Goal: Task Accomplishment & Management: Complete application form

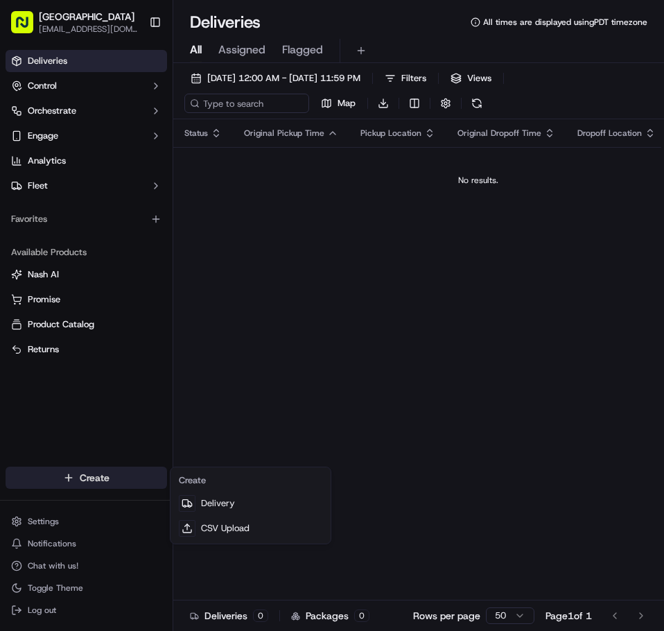
click at [78, 482] on html "Silgaban [EMAIL_ADDRESS][DOMAIN_NAME] Toggle Sidebar Deliveries Control Orchest…" at bounding box center [332, 315] width 664 height 631
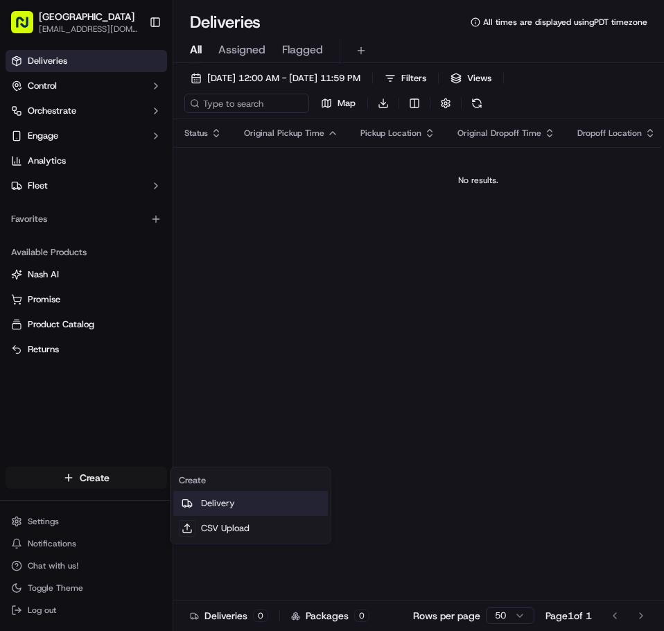
click at [199, 498] on link "Delivery" at bounding box center [250, 503] width 155 height 25
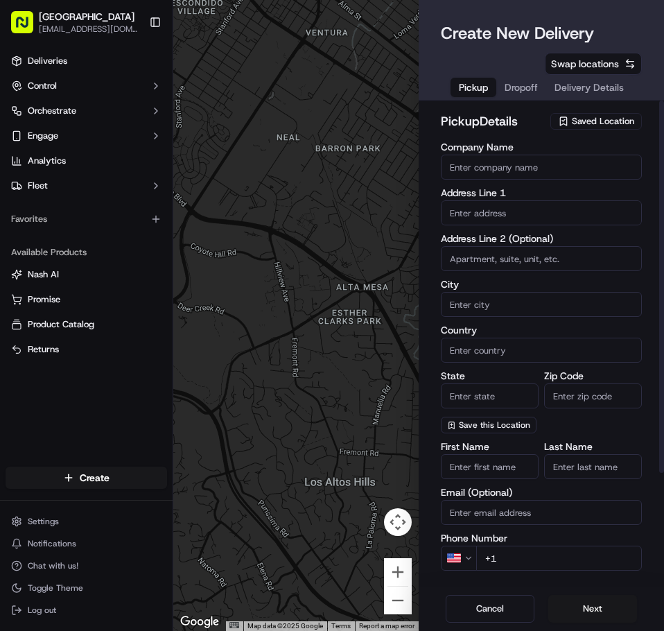
click at [581, 118] on span "Saved Location" at bounding box center [603, 121] width 62 height 12
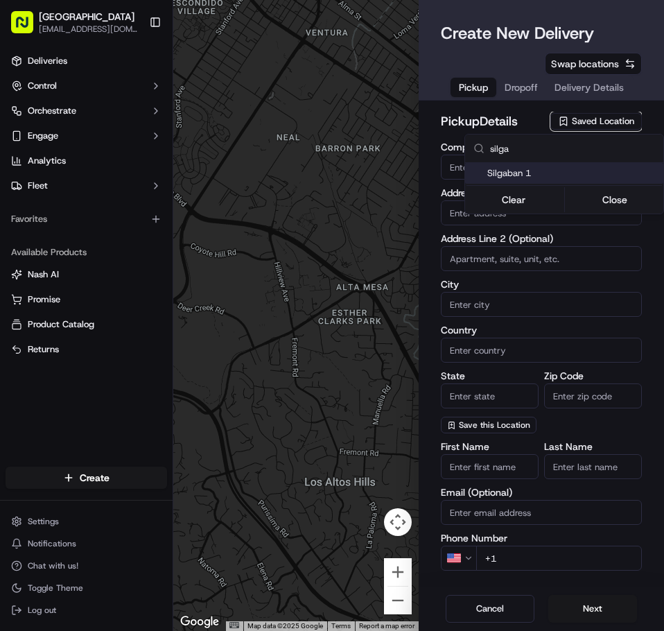
type input "silga"
click at [520, 171] on span "Silgaban 1" at bounding box center [572, 173] width 170 height 12
type input "Silgaban 1"
type input "2670 El Camino Real"
type input "Santa [PERSON_NAME]"
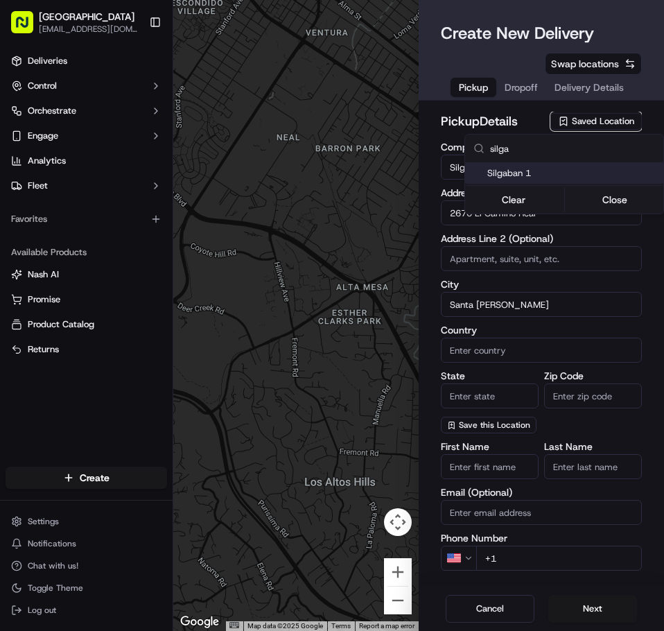
type input "US"
type input "CA"
type input "95051"
type input "[PERSON_NAME]"
type input "shin"
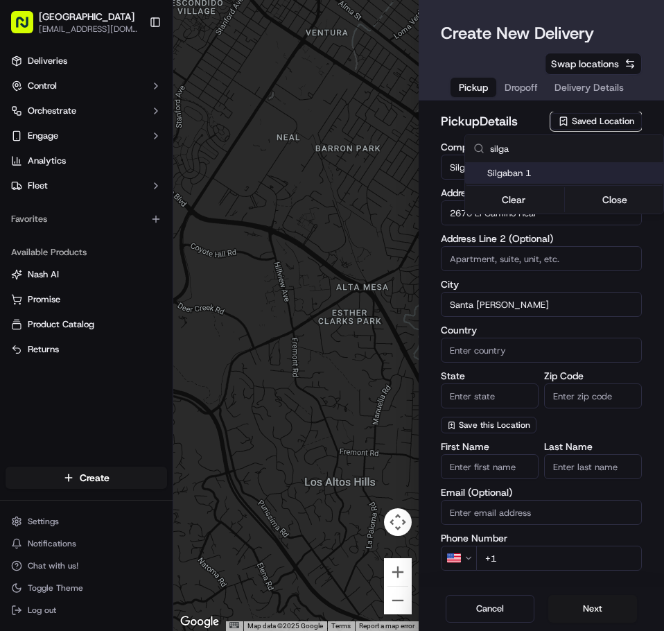
type input "[PHONE_NUMBER]"
type textarea "Go inside the [GEOGRAPHIC_DATA]"
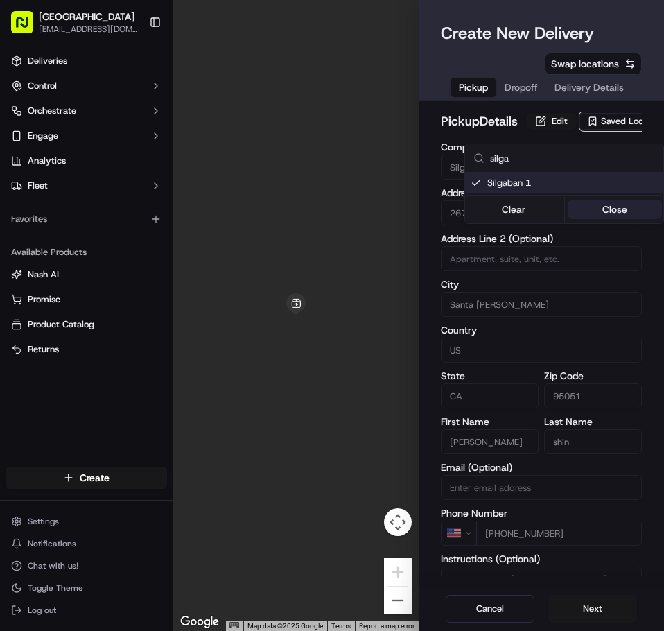
click at [620, 216] on button "Close" at bounding box center [615, 209] width 95 height 19
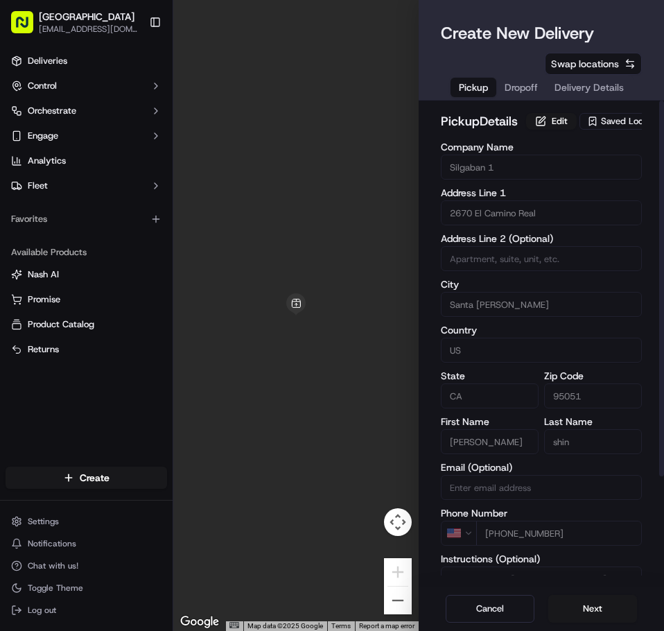
click at [517, 90] on span "Dropoff" at bounding box center [521, 87] width 33 height 14
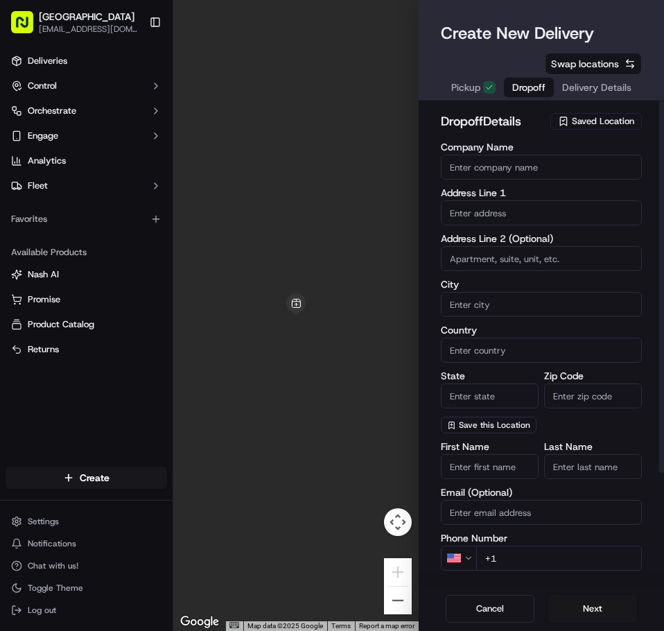
click at [463, 266] on input at bounding box center [541, 258] width 201 height 25
click at [478, 214] on input "text" at bounding box center [541, 212] width 201 height 25
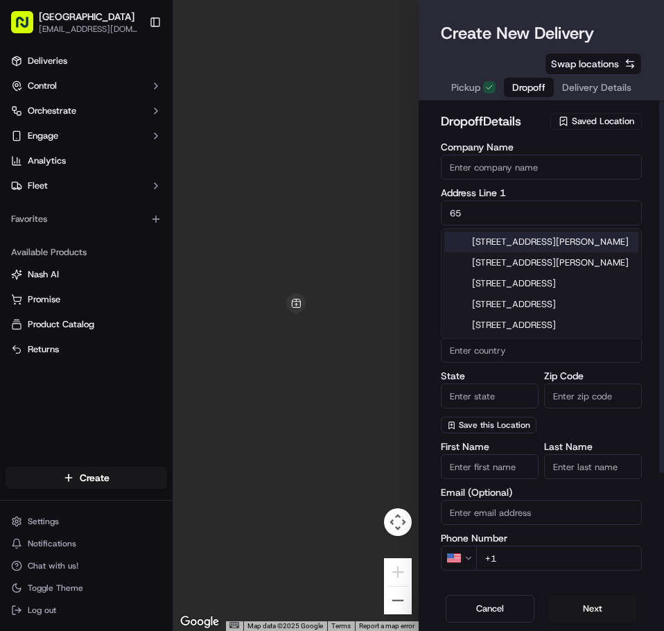
type input "6"
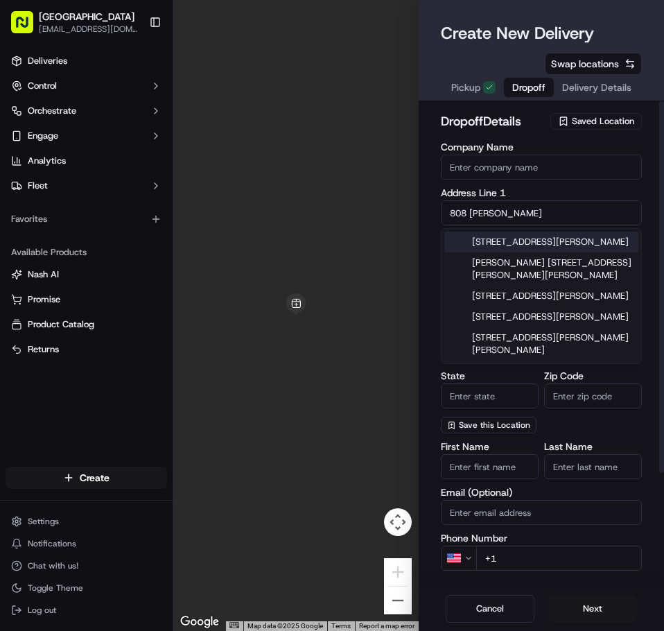
click at [514, 241] on div "[STREET_ADDRESS][PERSON_NAME]" at bounding box center [541, 241] width 194 height 21
type input "[STREET_ADDRESS][PERSON_NAME]"
type input "Mountain View"
type input "[GEOGRAPHIC_DATA]"
type input "CA"
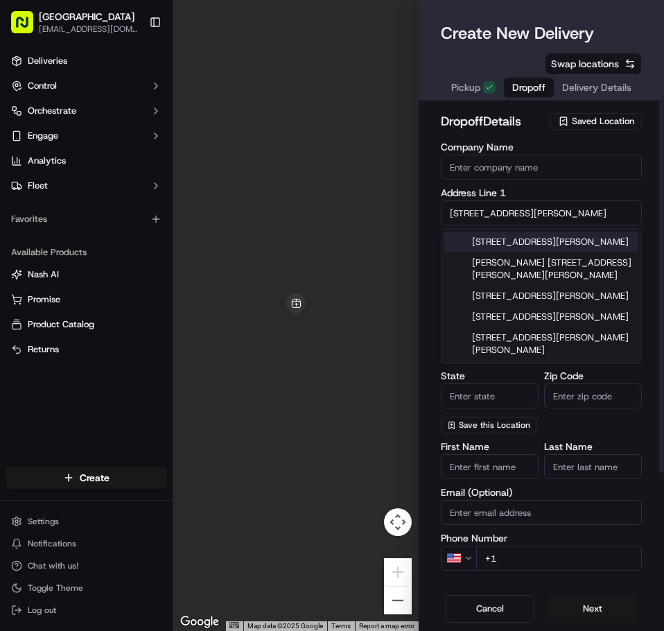
type input "94040"
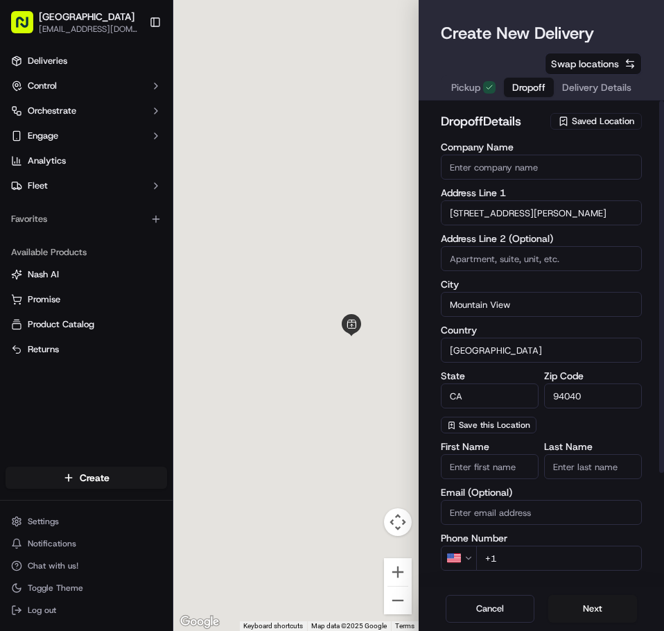
type input "[STREET_ADDRESS][PERSON_NAME]"
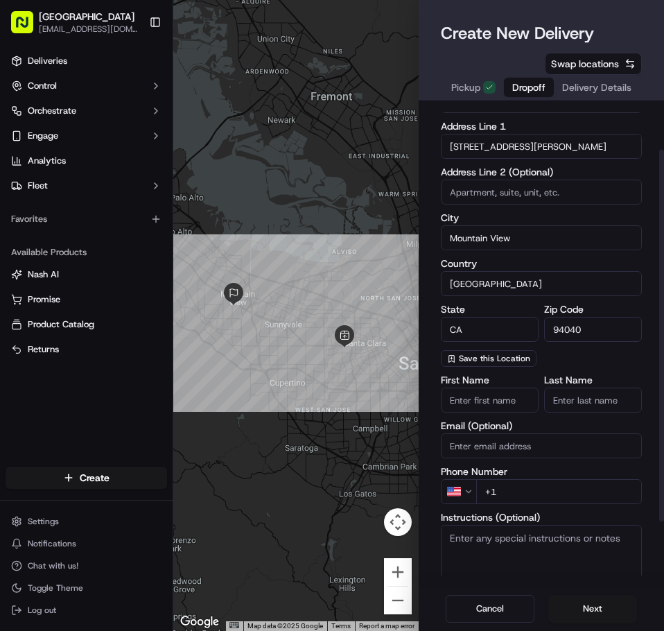
scroll to position [67, 0]
click at [491, 403] on input "First Name" at bounding box center [490, 399] width 98 height 25
type input "Yulhee"
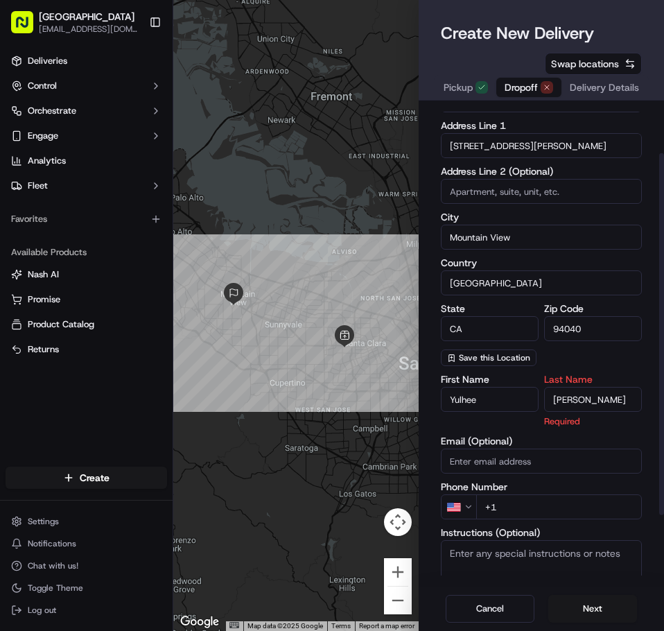
type input "[PERSON_NAME]"
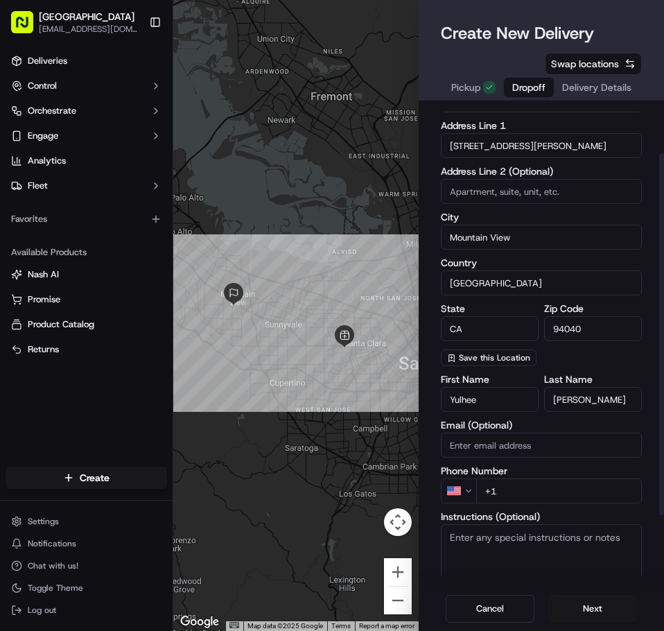
click at [493, 461] on div "First Name Yulhee Last Name [PERSON_NAME] Email (Optional) Phone Number US +1 I…" at bounding box center [541, 512] width 201 height 276
type input "[EMAIL_ADDRESS][DOMAIN_NAME]"
click at [527, 498] on input "+1" at bounding box center [559, 490] width 166 height 25
type input "[PHONE_NUMBER]"
click at [568, 475] on label "Phone Number" at bounding box center [541, 471] width 201 height 10
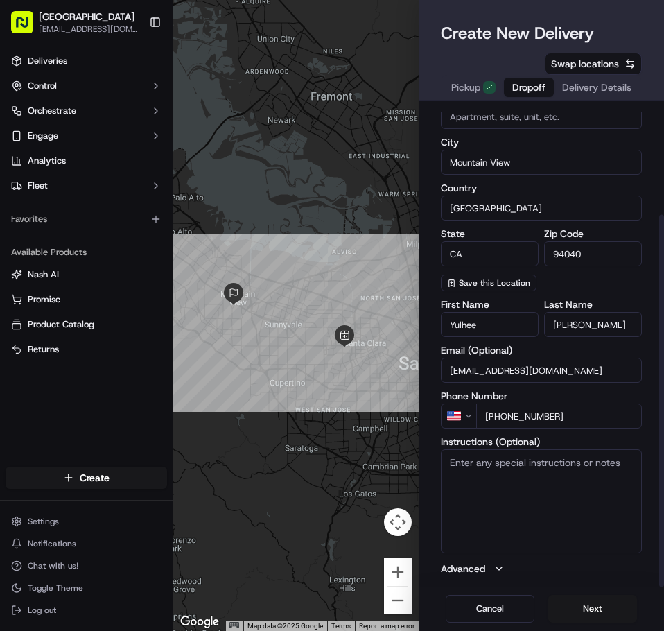
scroll to position [0, 0]
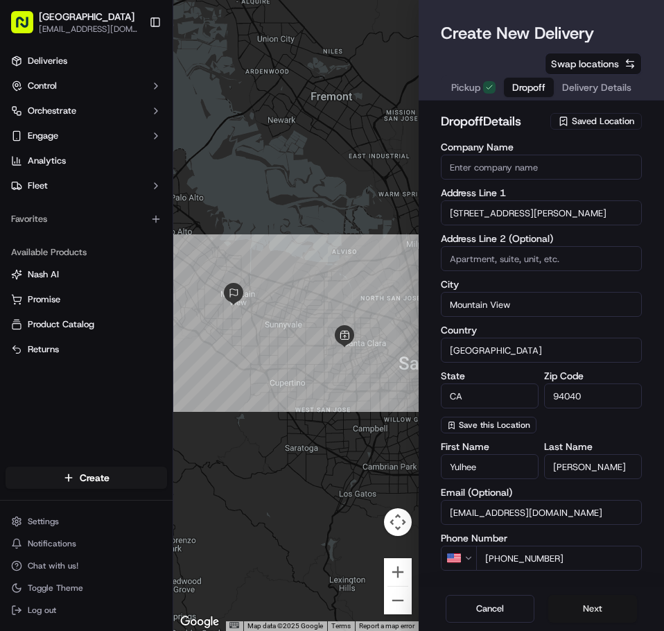
click at [581, 606] on button "Next" at bounding box center [592, 609] width 89 height 28
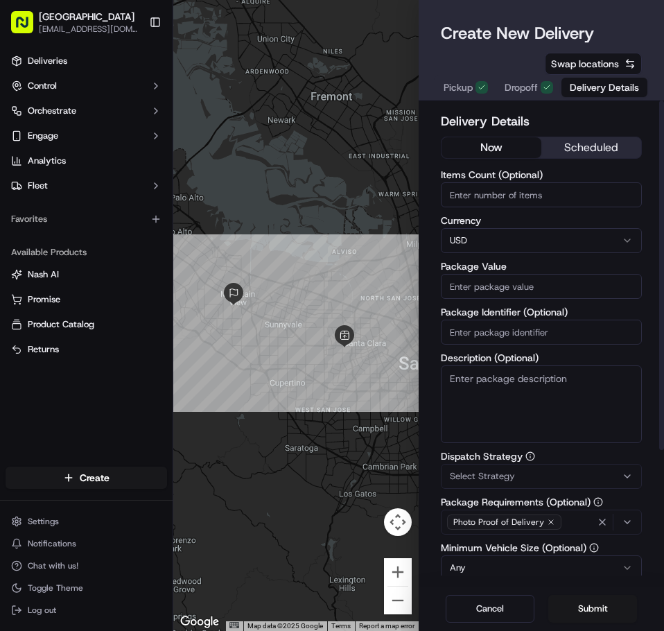
click at [499, 196] on input "Items Count (Optional)" at bounding box center [541, 194] width 201 height 25
type input "1"
click at [460, 291] on input "Package Value" at bounding box center [541, 286] width 201 height 25
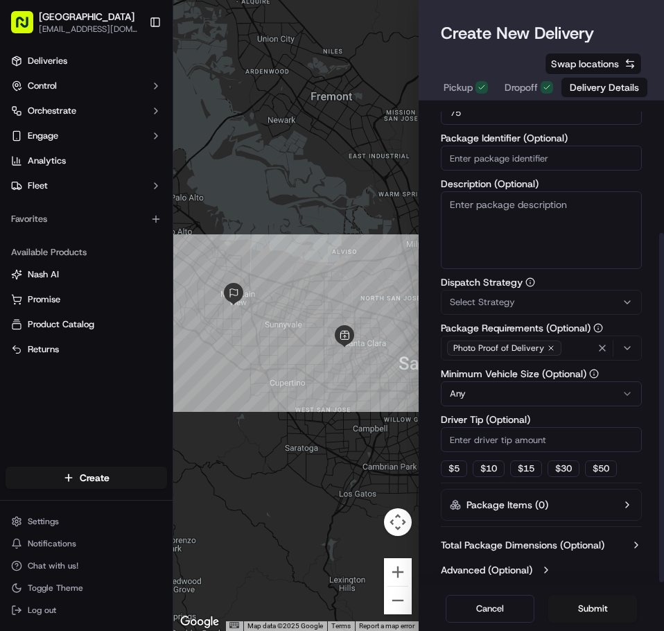
scroll to position [175, 0]
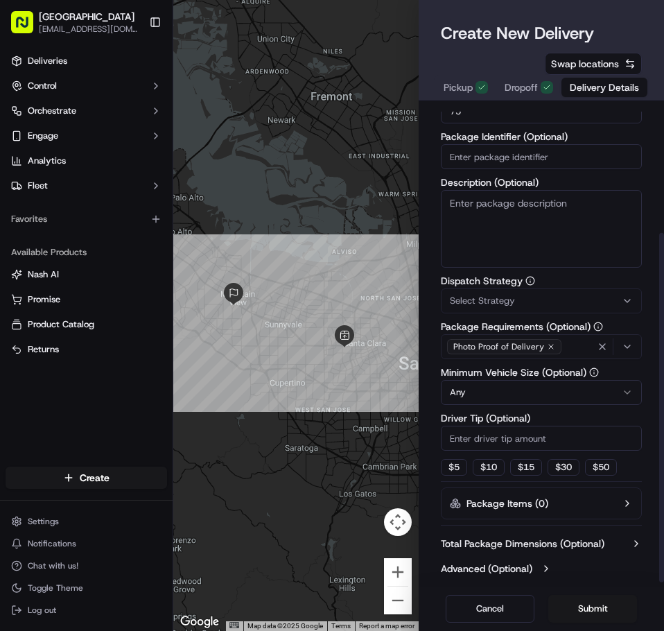
type input "75"
click at [494, 437] on input "Driver Tip (Optional)" at bounding box center [541, 438] width 201 height 25
type input "2"
click at [597, 414] on label "Driver Tip (Optional)" at bounding box center [541, 418] width 201 height 10
click at [597, 426] on input "2" at bounding box center [541, 438] width 201 height 25
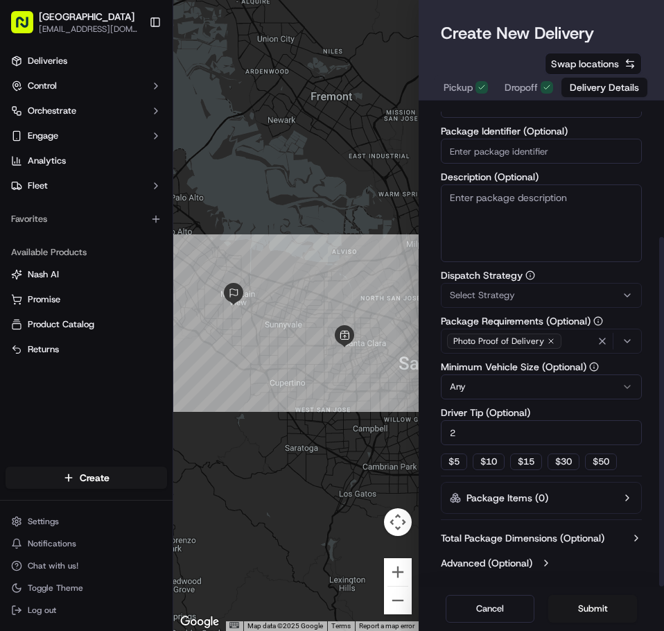
scroll to position [0, 0]
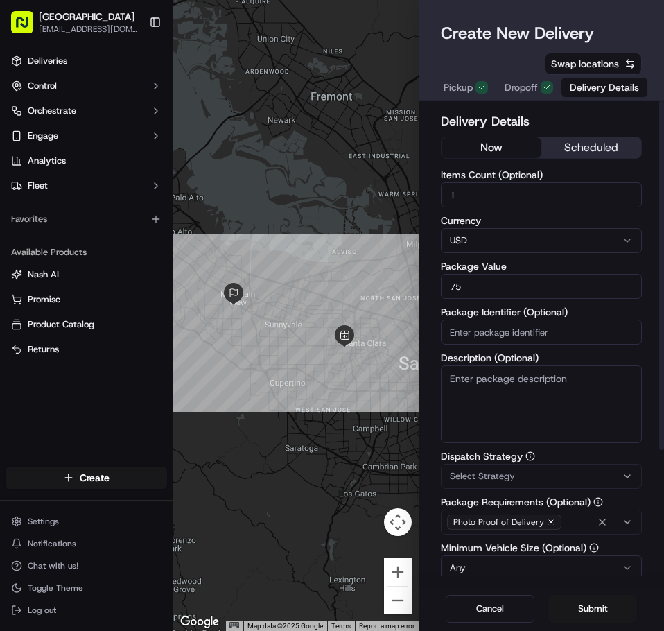
click at [575, 139] on button "scheduled" at bounding box center [591, 147] width 100 height 21
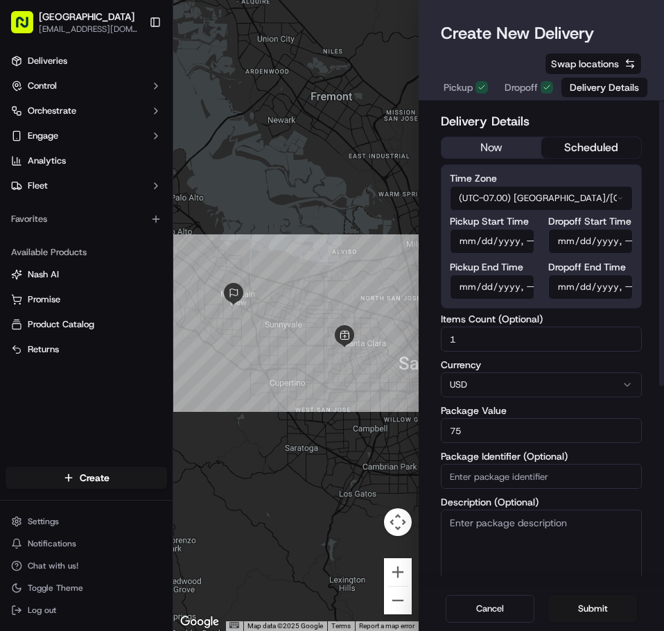
click at [480, 161] on div "Delivery Details now scheduled Time Zone (UTC-07.00) [GEOGRAPHIC_DATA]/[GEOGRAP…" at bounding box center [541, 506] width 201 height 789
click at [475, 154] on button "now" at bounding box center [491, 147] width 100 height 21
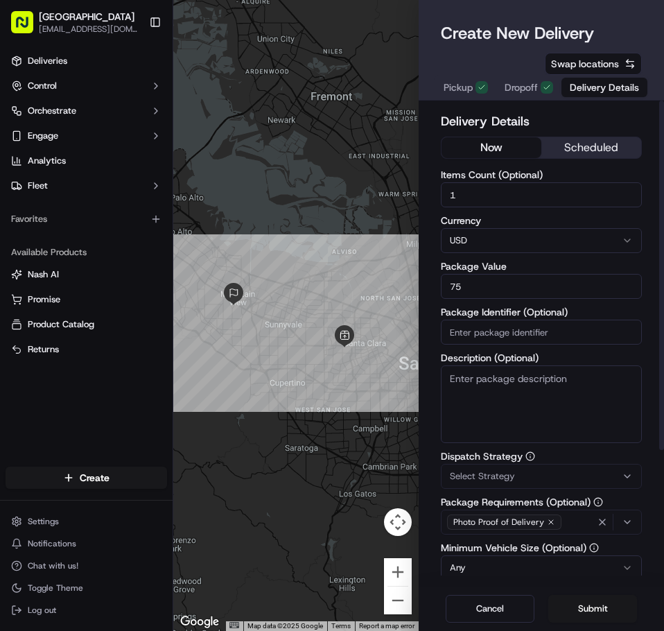
click at [569, 152] on button "scheduled" at bounding box center [591, 147] width 100 height 21
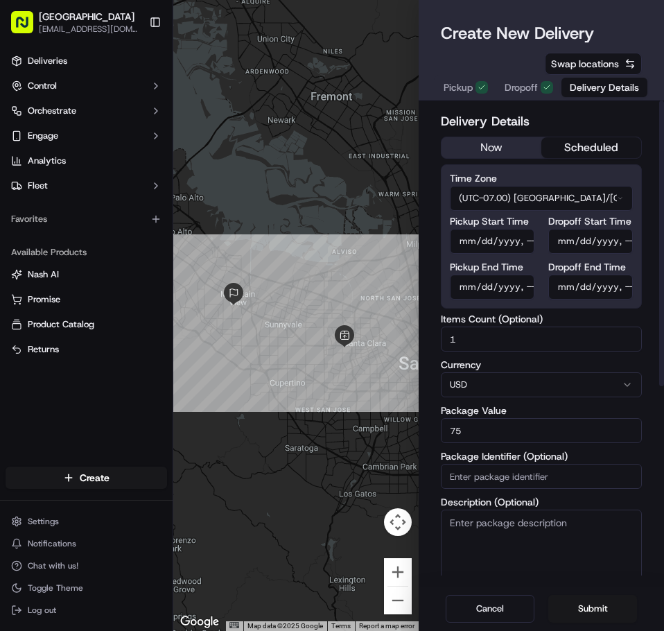
click at [570, 148] on button "scheduled" at bounding box center [591, 147] width 100 height 21
click at [505, 150] on button "now" at bounding box center [491, 147] width 100 height 21
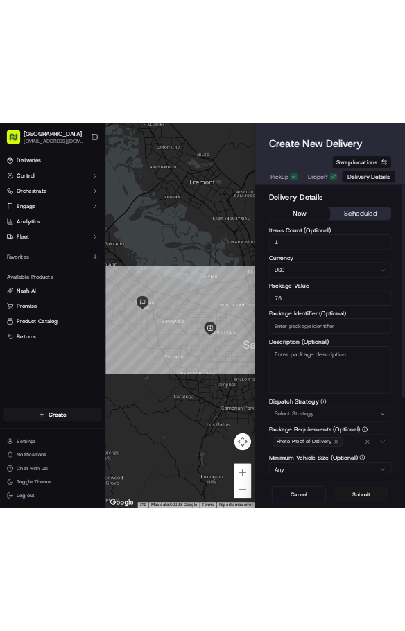
scroll to position [181, 0]
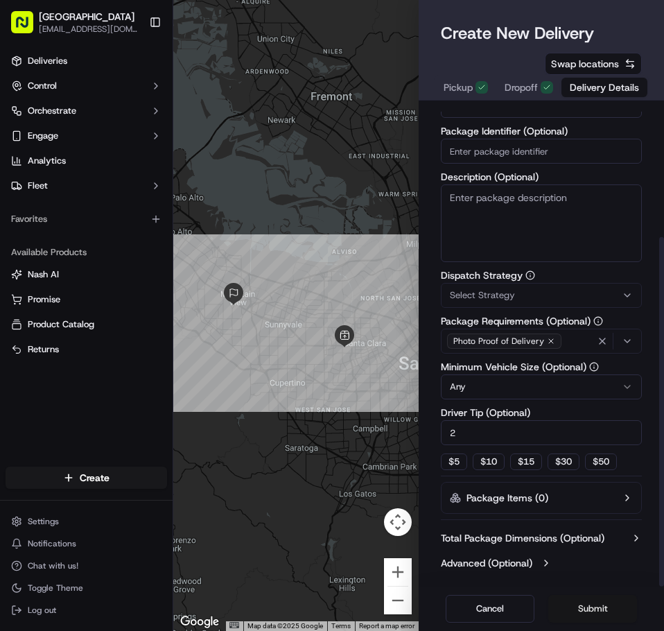
click at [579, 609] on button "Submit" at bounding box center [592, 609] width 89 height 28
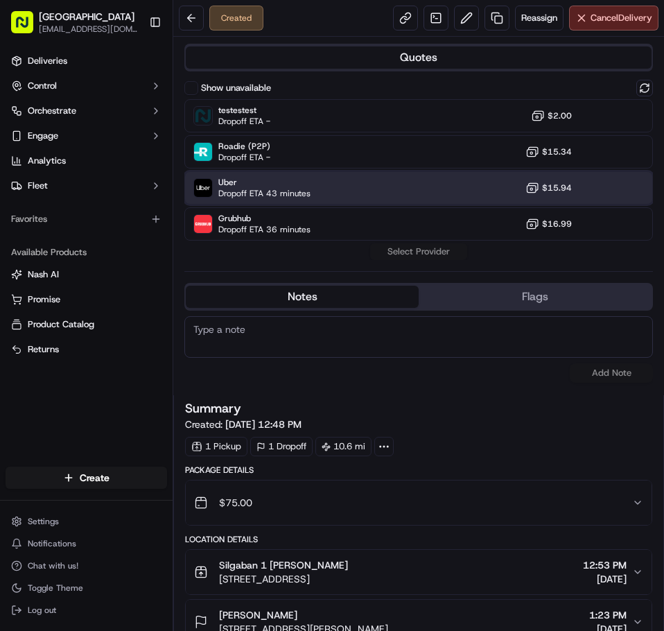
click at [238, 181] on span "Uber" at bounding box center [264, 182] width 92 height 11
click at [408, 253] on button "Assign Provider" at bounding box center [418, 251] width 98 height 17
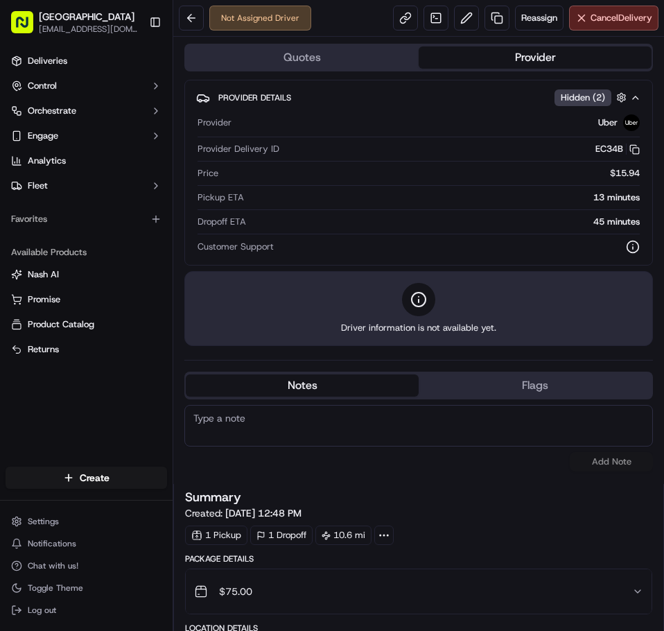
click at [264, 283] on div "Driver information is not available yet." at bounding box center [418, 308] width 469 height 75
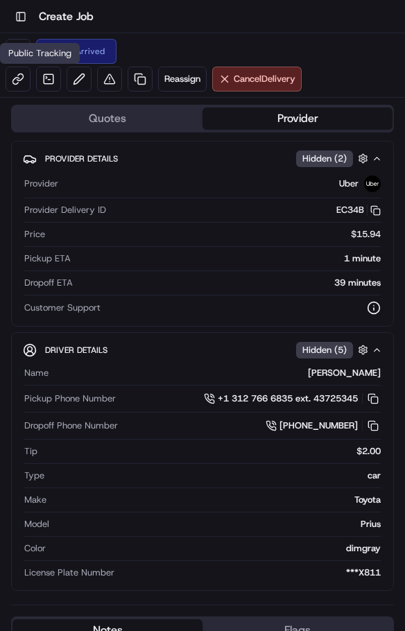
click at [17, 54] on div "Public Tracking Public Tracking" at bounding box center [40, 53] width 80 height 21
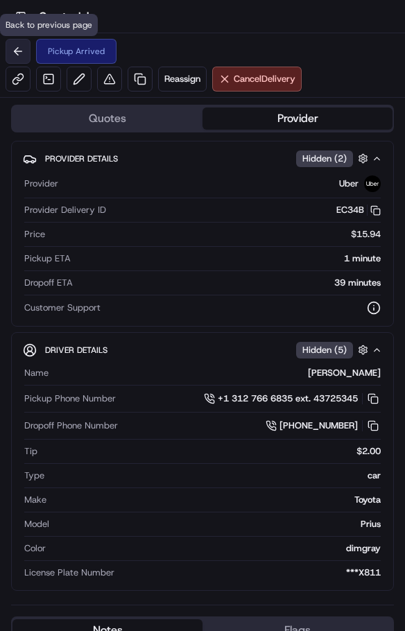
click at [12, 55] on button at bounding box center [18, 51] width 25 height 25
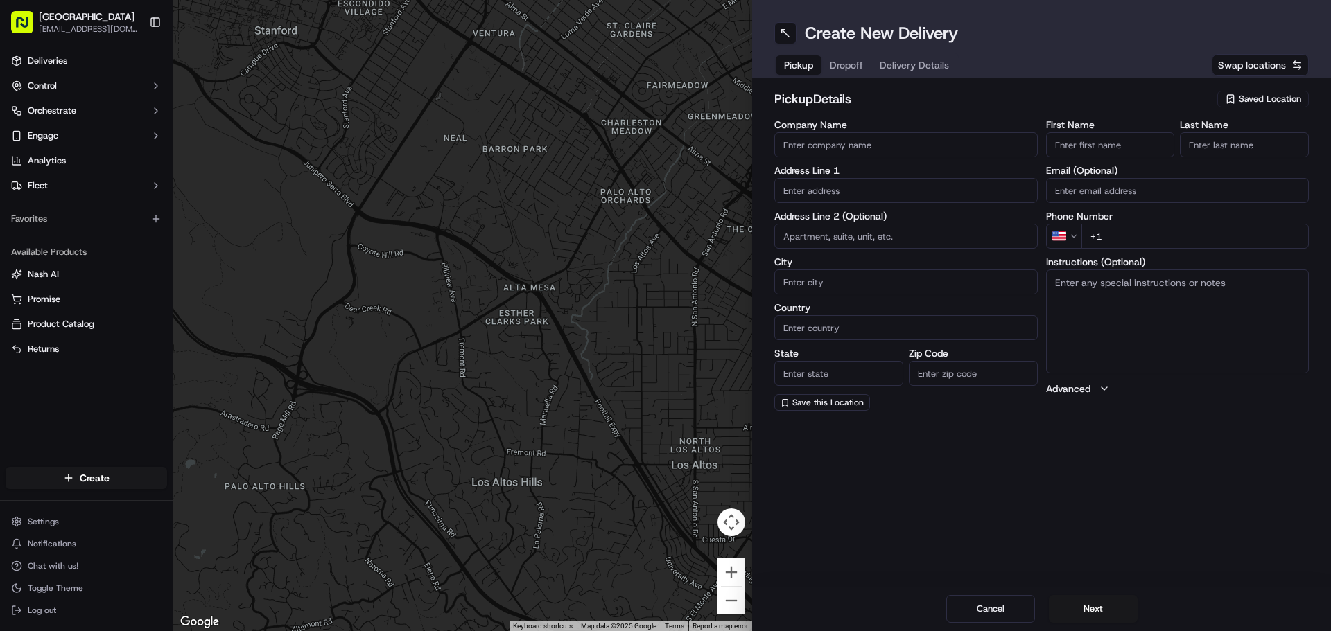
click at [663, 102] on span "Saved Location" at bounding box center [1270, 99] width 62 height 12
type input "sil"
click at [663, 154] on span "Silgaban 1" at bounding box center [1239, 151] width 170 height 12
type input "Silgaban 1"
type input "2670 El Camino Real"
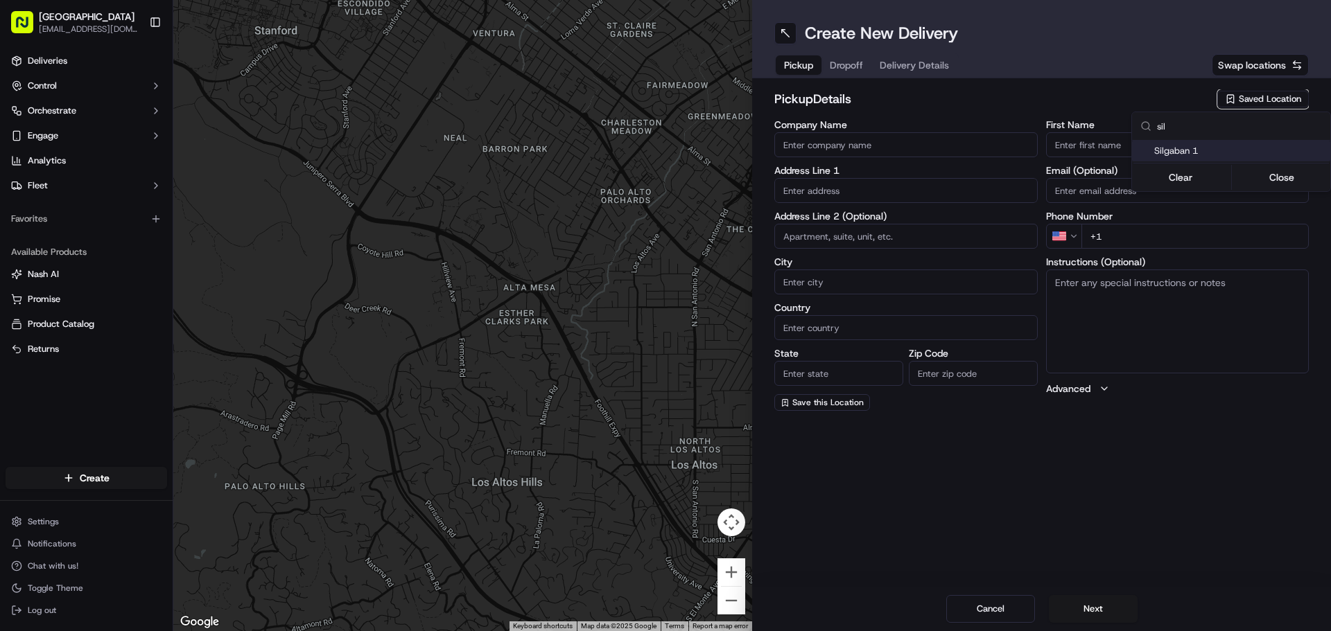
type input "Santa [PERSON_NAME]"
type input "US"
type input "CA"
type input "95051"
type input "[PERSON_NAME]"
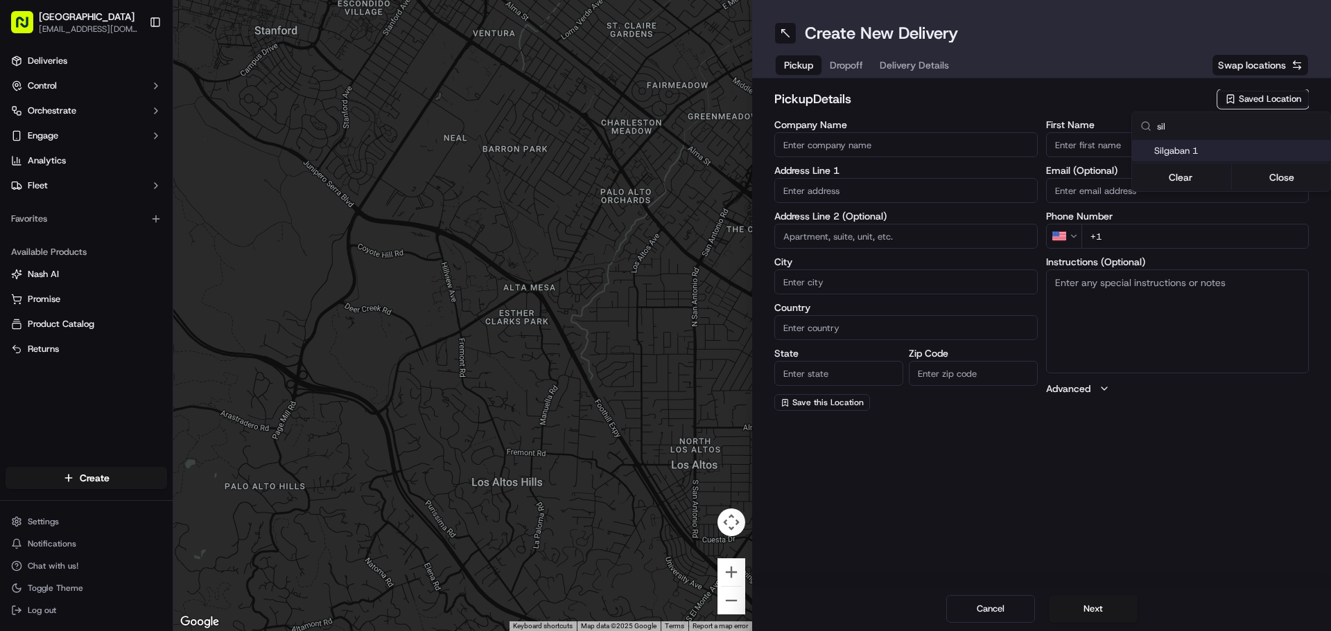
type input "shin"
type input "[PHONE_NUMBER]"
type textarea "Go inside the [GEOGRAPHIC_DATA]"
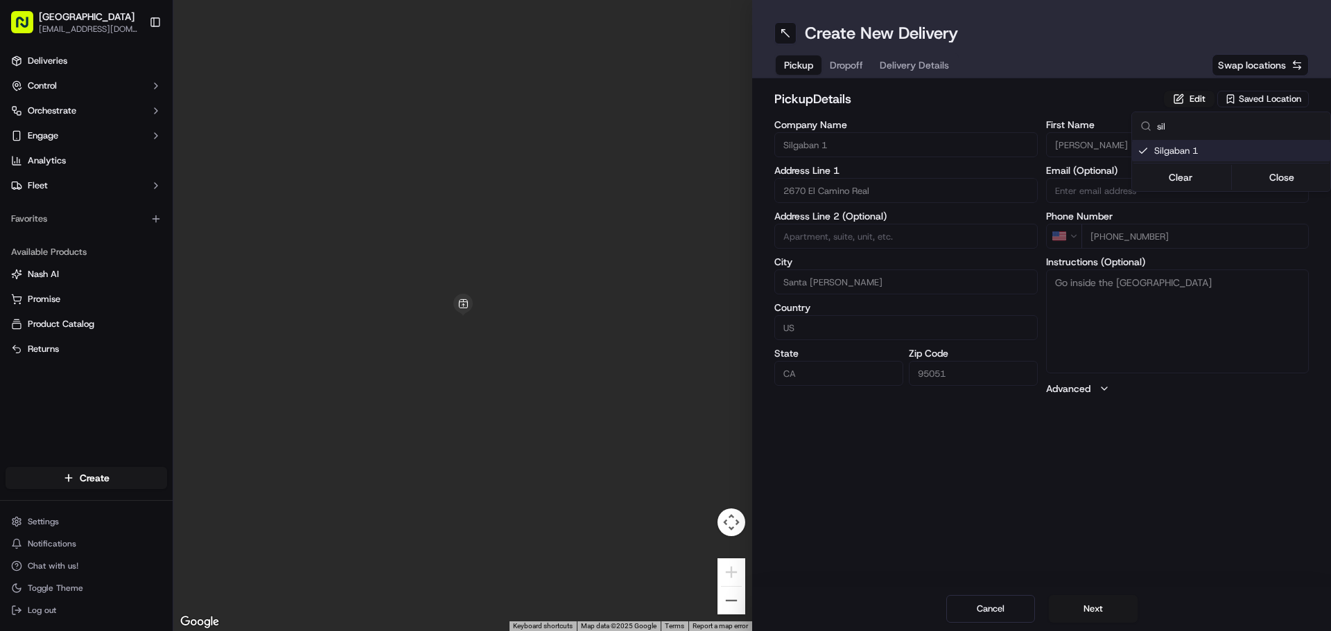
click at [663, 60] on html "Silgaban [EMAIL_ADDRESS][DOMAIN_NAME] Toggle Sidebar Deliveries Control Orchest…" at bounding box center [665, 315] width 1331 height 631
click at [663, 62] on span "Dropoff" at bounding box center [846, 65] width 33 height 14
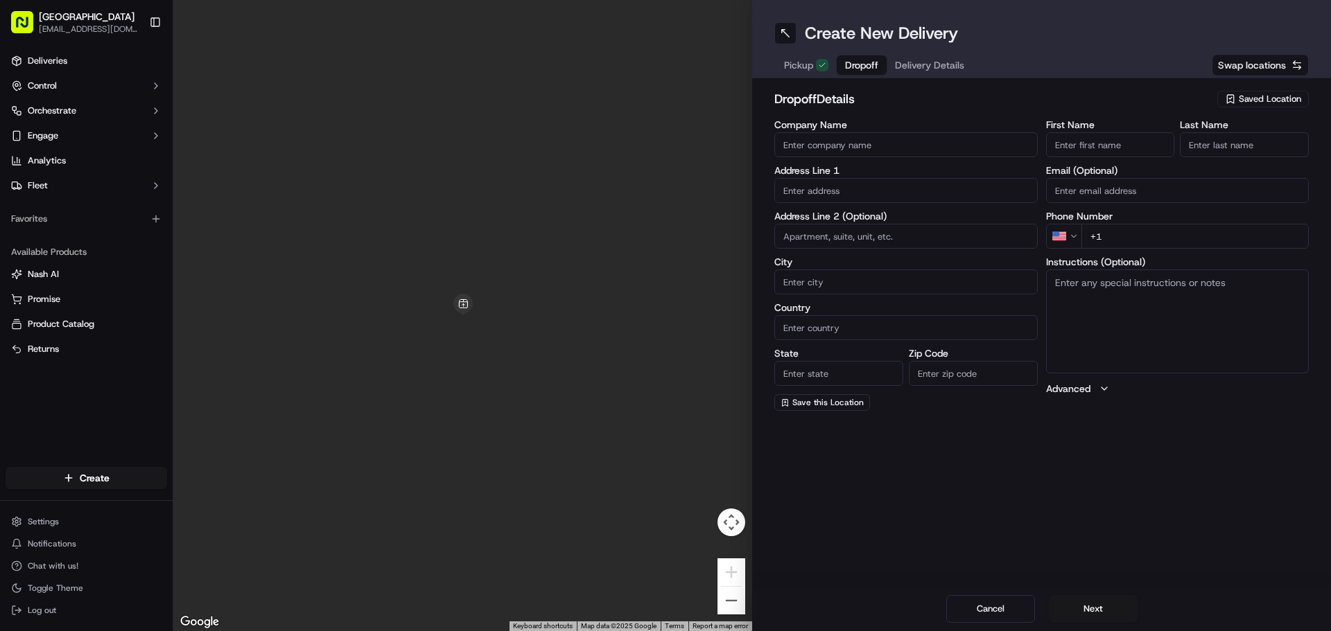
click at [663, 187] on input "text" at bounding box center [905, 190] width 263 height 25
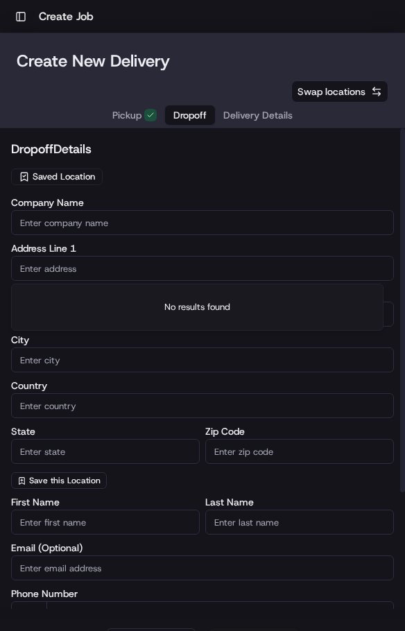
click at [64, 268] on input "text" at bounding box center [202, 268] width 383 height 25
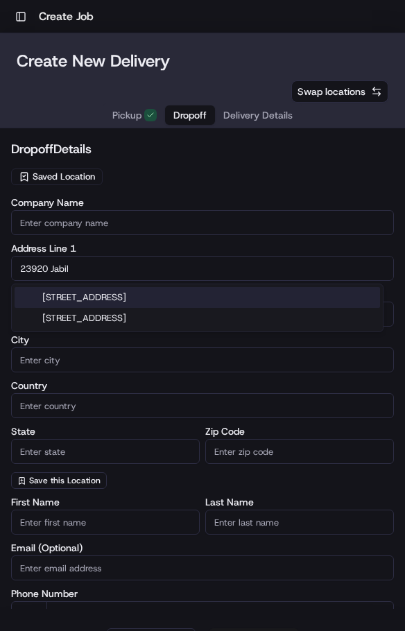
click at [134, 295] on div "[STREET_ADDRESS]" at bounding box center [197, 297] width 365 height 21
type input "[STREET_ADDRESS]"
type input "[GEOGRAPHIC_DATA]"
type input "CA"
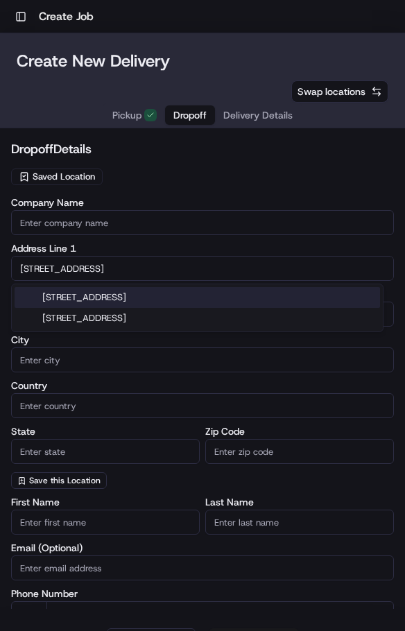
type input "94024"
type input "[STREET_ADDRESS]"
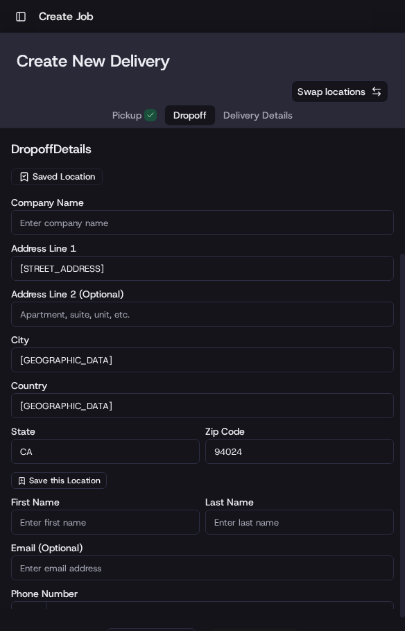
scroll to position [164, 0]
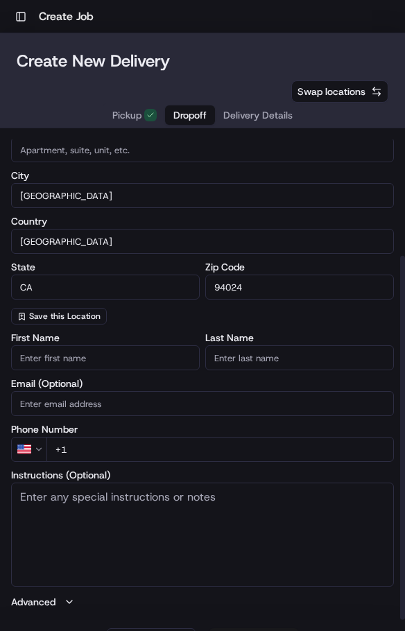
click at [100, 400] on input "Email (Optional)" at bounding box center [202, 403] width 383 height 25
type input "[EMAIL_ADDRESS][DOMAIN_NAME]"
click at [87, 448] on input "+1" at bounding box center [219, 449] width 347 height 25
type input "[PHONE_NUMBER]"
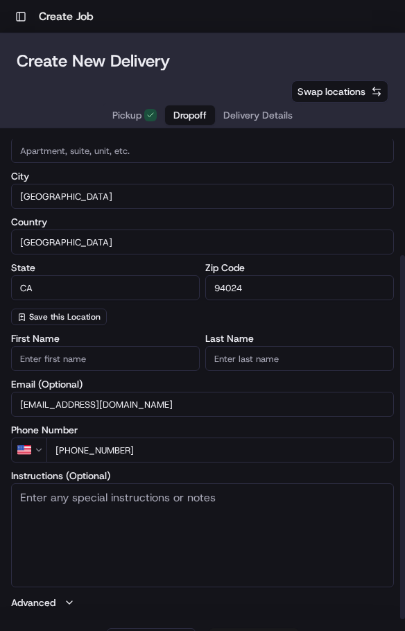
click at [121, 517] on textarea "Instructions (Optional)" at bounding box center [202, 535] width 383 height 104
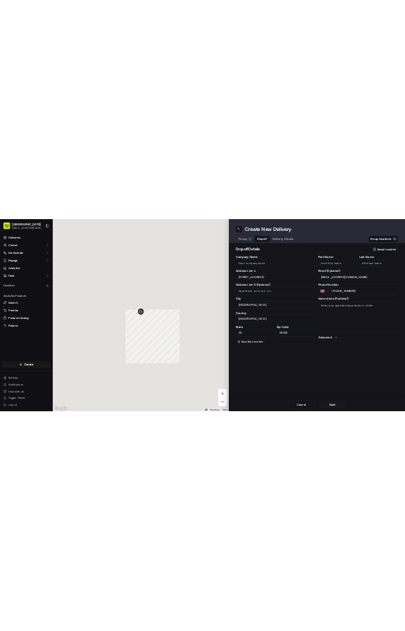
scroll to position [0, 0]
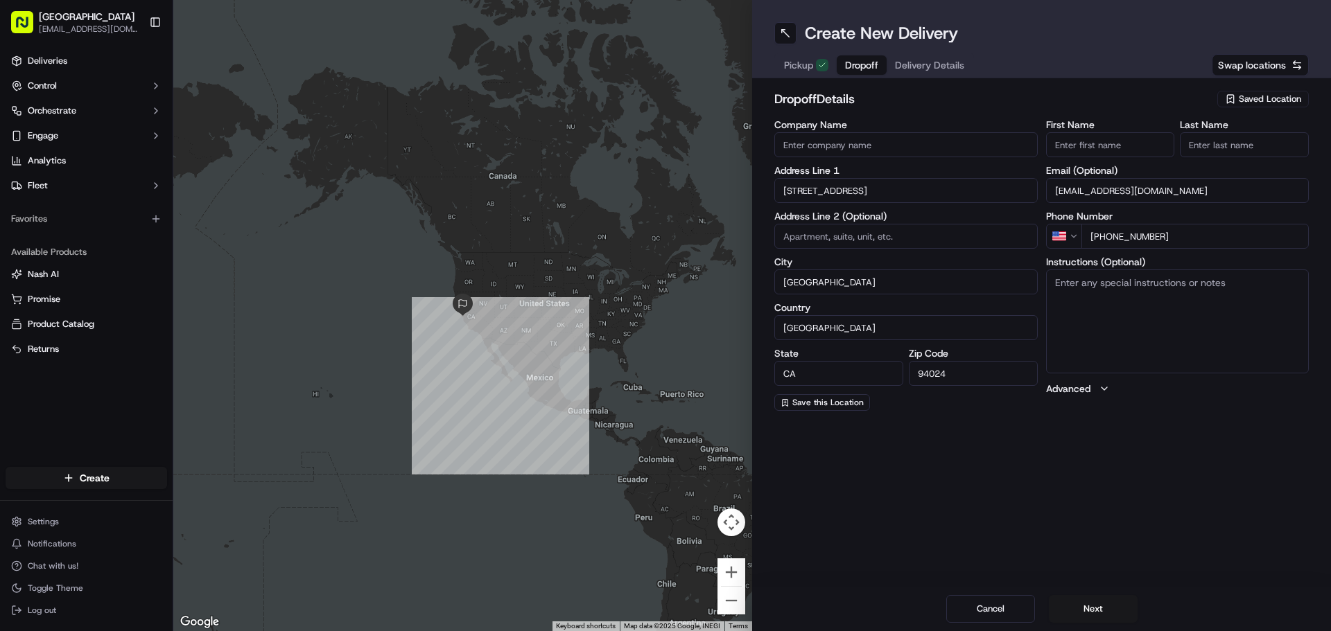
click at [663, 66] on span "Delivery Details" at bounding box center [929, 65] width 69 height 14
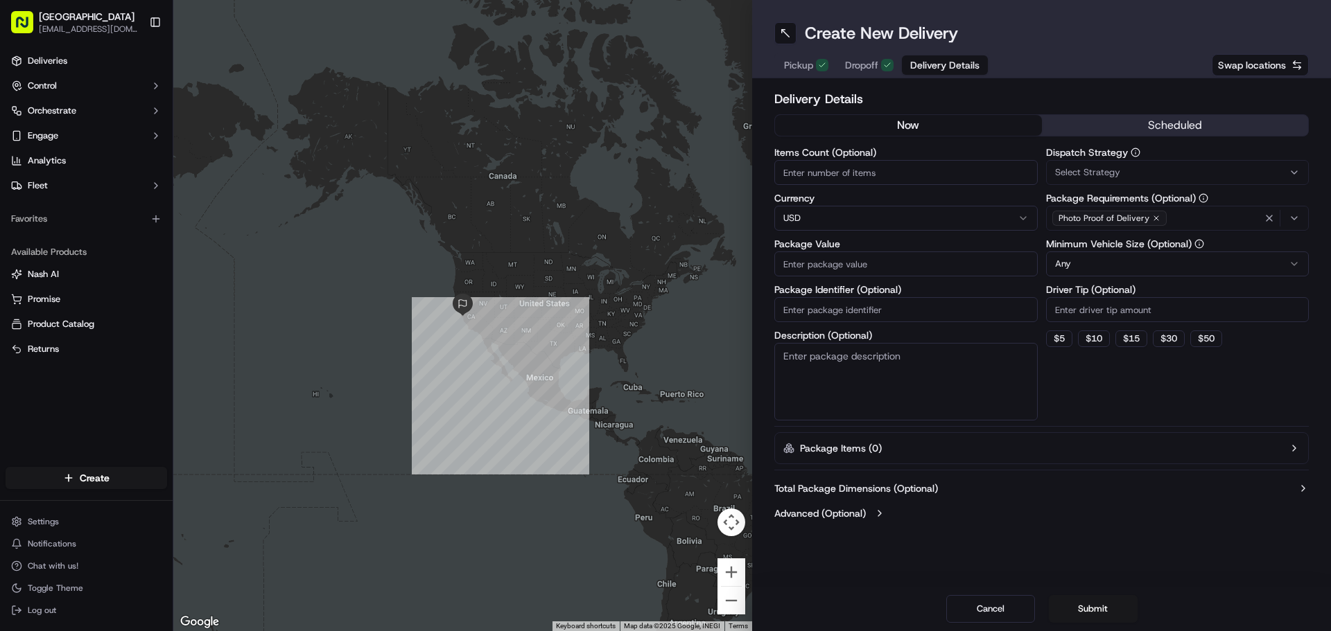
click at [663, 122] on button "scheduled" at bounding box center [1175, 125] width 267 height 21
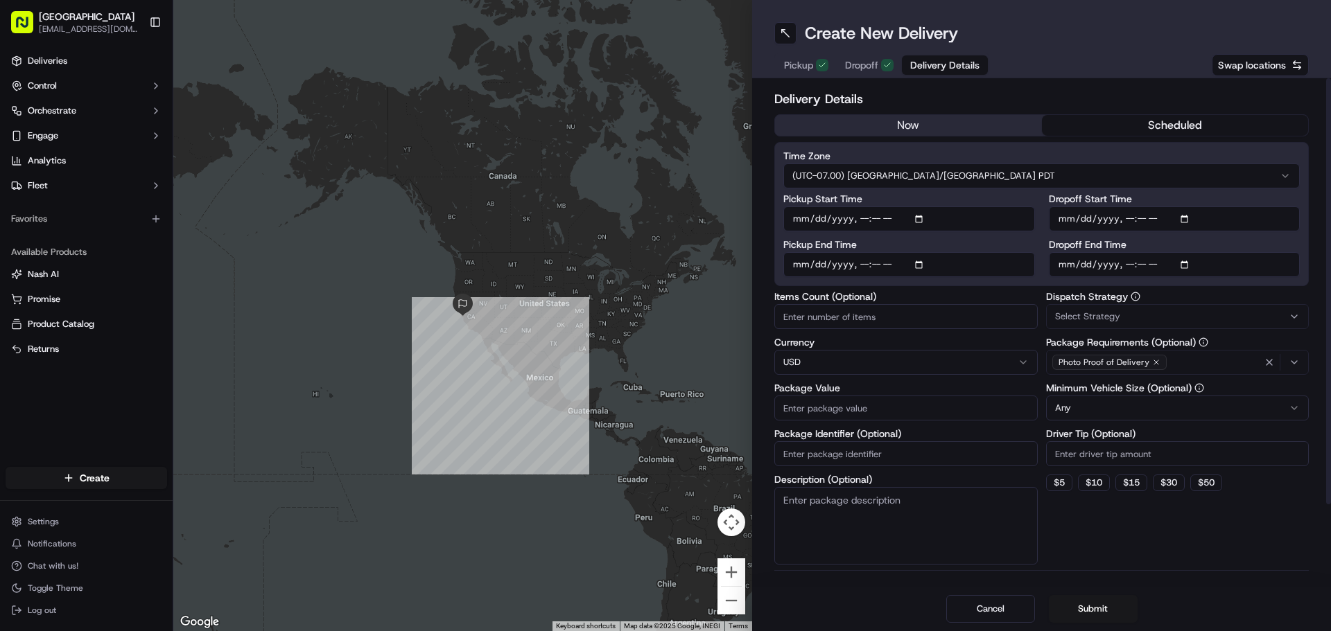
click at [663, 221] on input "Pickup Start Time" at bounding box center [909, 219] width 252 height 25
type input "[DATE]T16:30"
click at [663, 194] on label "Pickup Start Time" at bounding box center [909, 199] width 252 height 10
click at [663, 207] on input "Pickup Start Time" at bounding box center [909, 219] width 252 height 25
click at [663, 263] on input "Pickup End Time" at bounding box center [909, 264] width 252 height 25
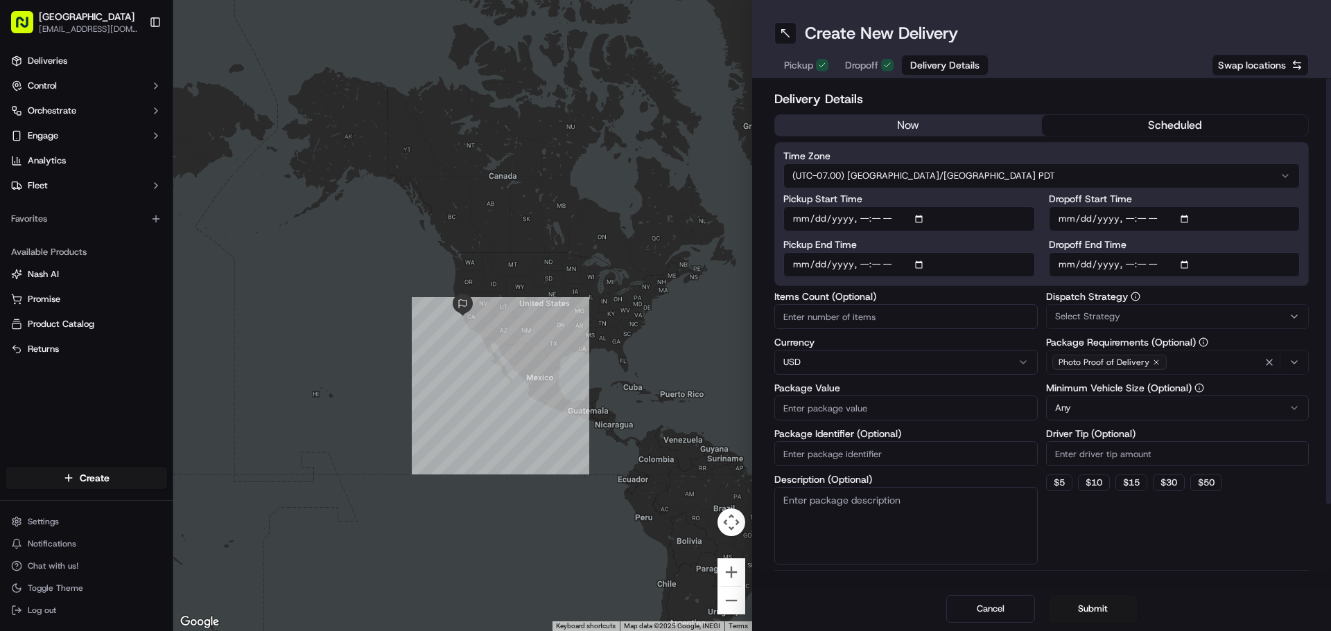
click at [663, 264] on input "Pickup End Time" at bounding box center [909, 264] width 252 height 25
type input "[DATE]T17:00"
click at [663, 247] on label "Pickup End Time" at bounding box center [909, 245] width 252 height 10
click at [663, 252] on input "Pickup End Time" at bounding box center [909, 264] width 252 height 25
click at [663, 215] on input "Dropoff Start Time" at bounding box center [1175, 219] width 252 height 25
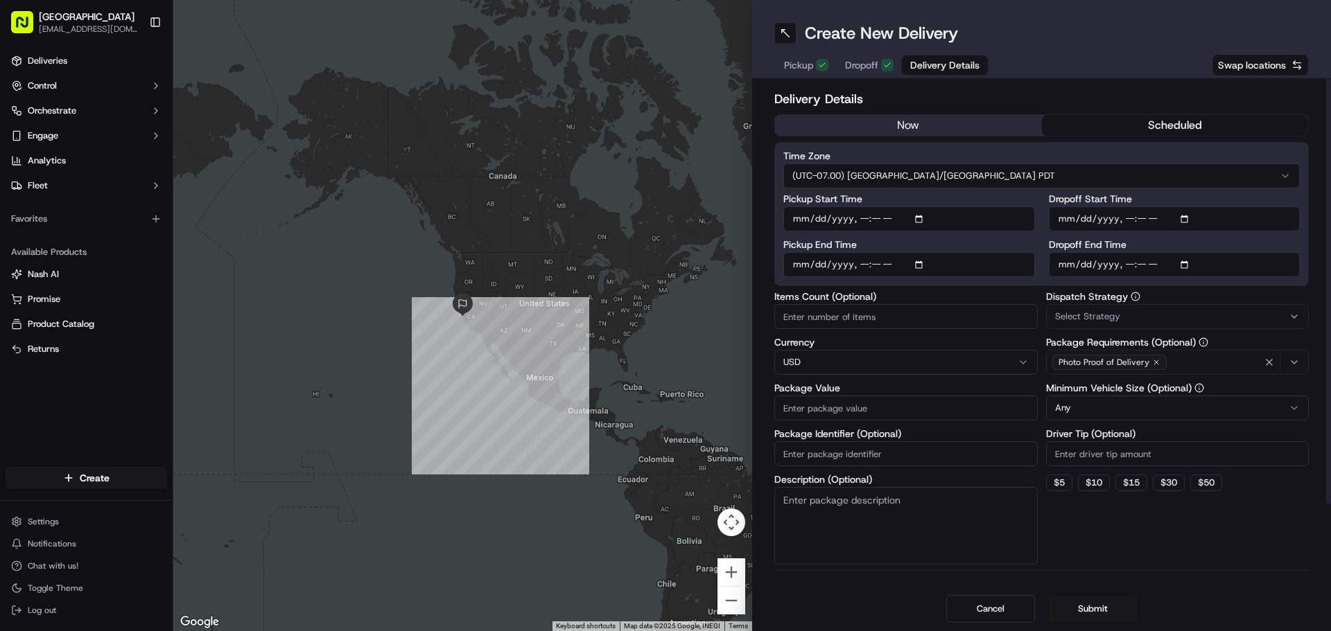
type input "[DATE]T17:15"
click at [663, 212] on input "Dropoff Start Time" at bounding box center [1175, 219] width 252 height 25
click at [663, 263] on input "Dropoff End Time" at bounding box center [1175, 264] width 252 height 25
type input "[DATE]T18:00"
click at [663, 215] on input "Dropoff Start Time" at bounding box center [1175, 219] width 252 height 25
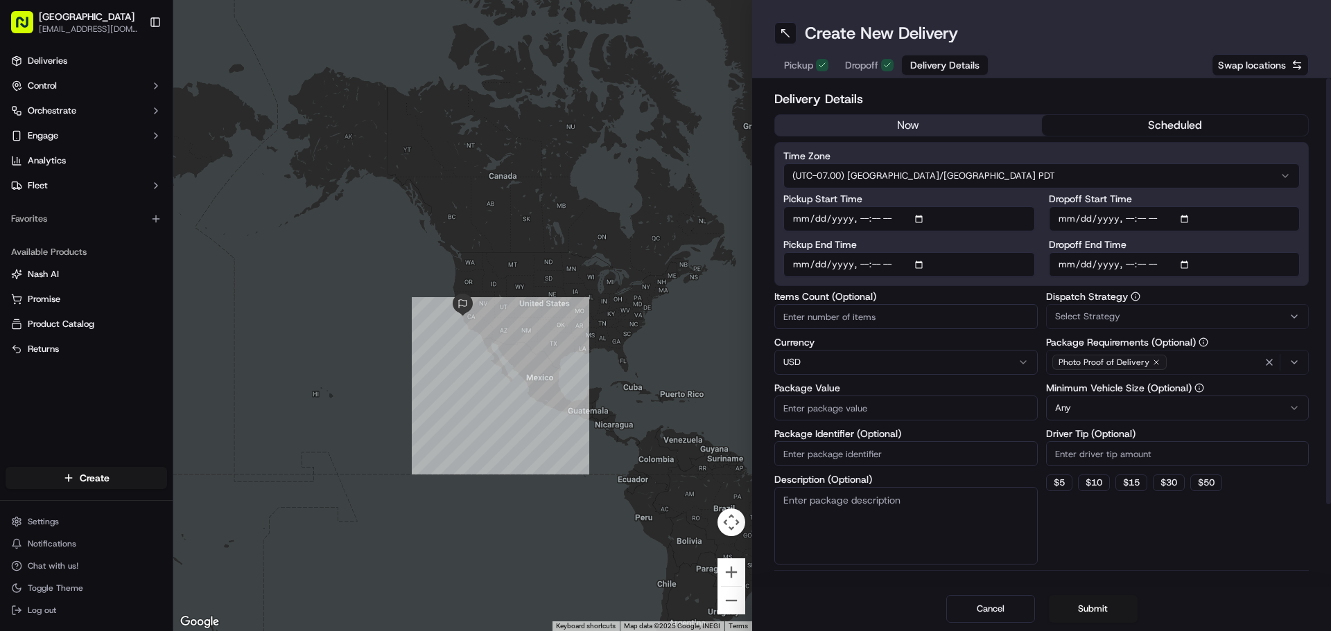
click at [663, 315] on input "Items Count (Optional)" at bounding box center [905, 316] width 263 height 25
type input "1"
click at [663, 423] on div "Items Count (Optional) 1 Currency USD Package Value Package Identifier (Optiona…" at bounding box center [905, 428] width 263 height 273
click at [663, 412] on input "Package Value" at bounding box center [905, 408] width 263 height 25
type input "75"
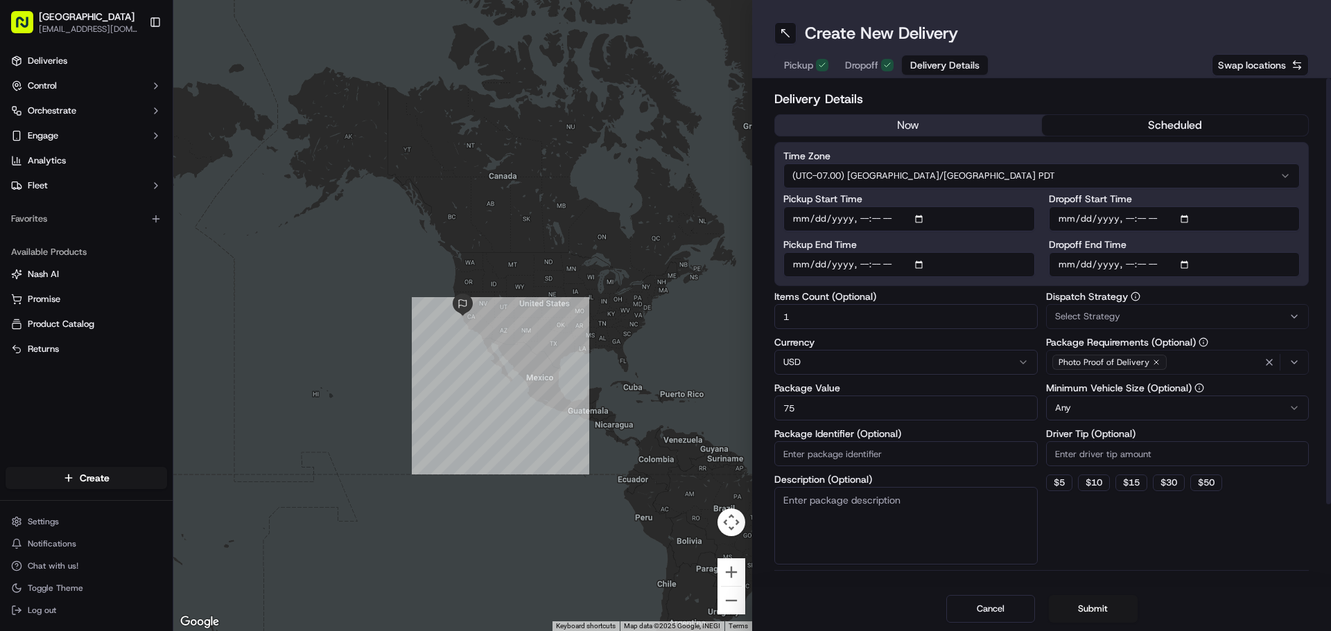
click at [663, 453] on input "Driver Tip (Optional)" at bounding box center [1177, 453] width 263 height 25
type input "2"
click at [663, 560] on div "Dispatch Strategy Select Strategy Package Requirements (Optional) Photo Proof o…" at bounding box center [1177, 428] width 263 height 273
drag, startPoint x: 1082, startPoint y: 609, endPoint x: 1075, endPoint y: 170, distance: 438.1
click at [663, 170] on div "Create New Delivery Pickup Dropoff Delivery Details Swap locations Delivery Det…" at bounding box center [1041, 315] width 579 height 631
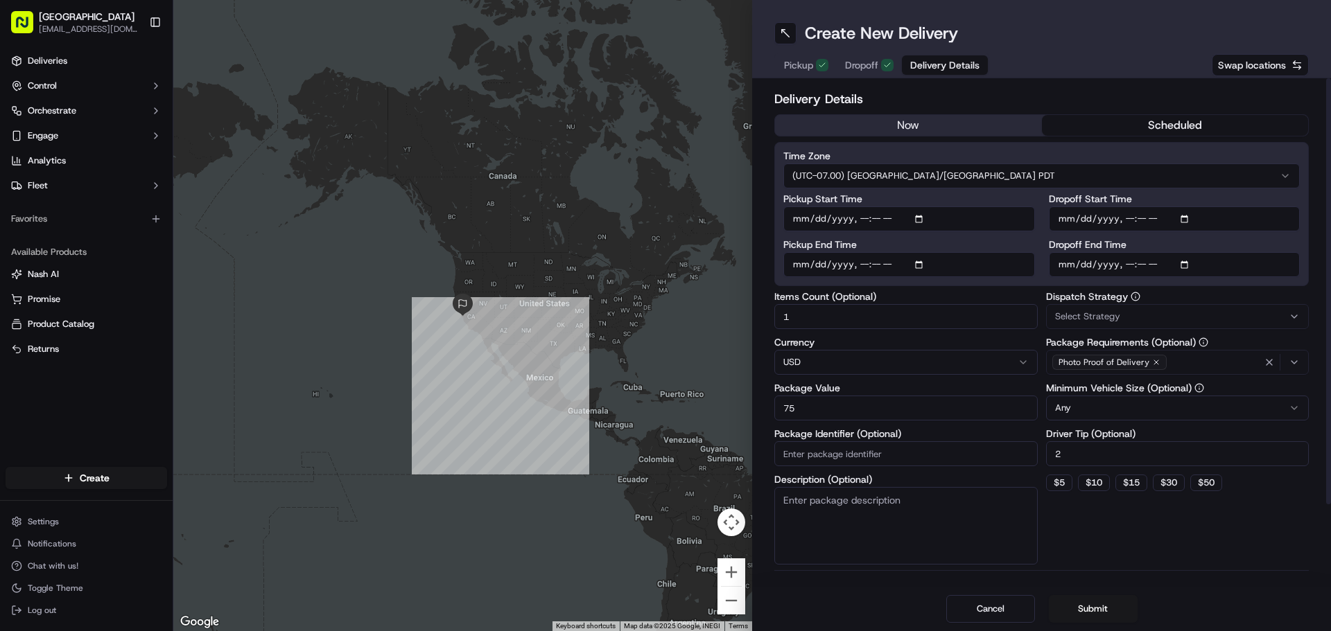
click at [663, 62] on span "Dropoff" at bounding box center [861, 65] width 33 height 14
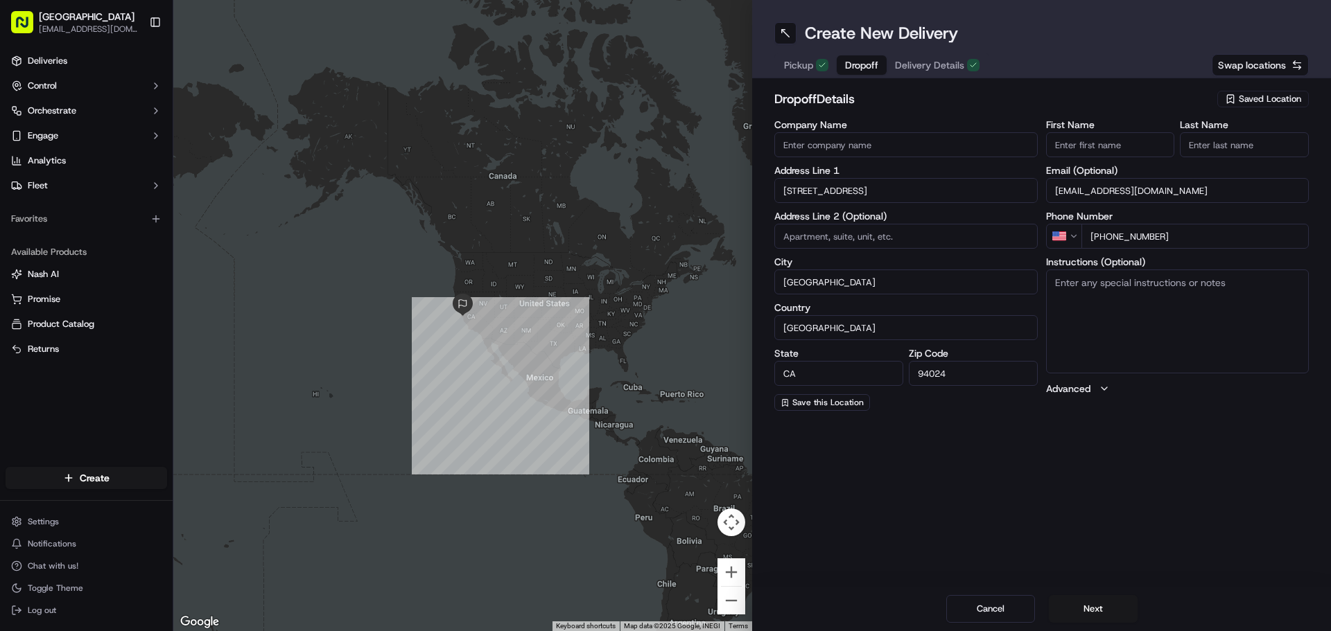
click at [663, 151] on input "First Name" at bounding box center [1110, 144] width 129 height 25
type input "[PERSON_NAME]"
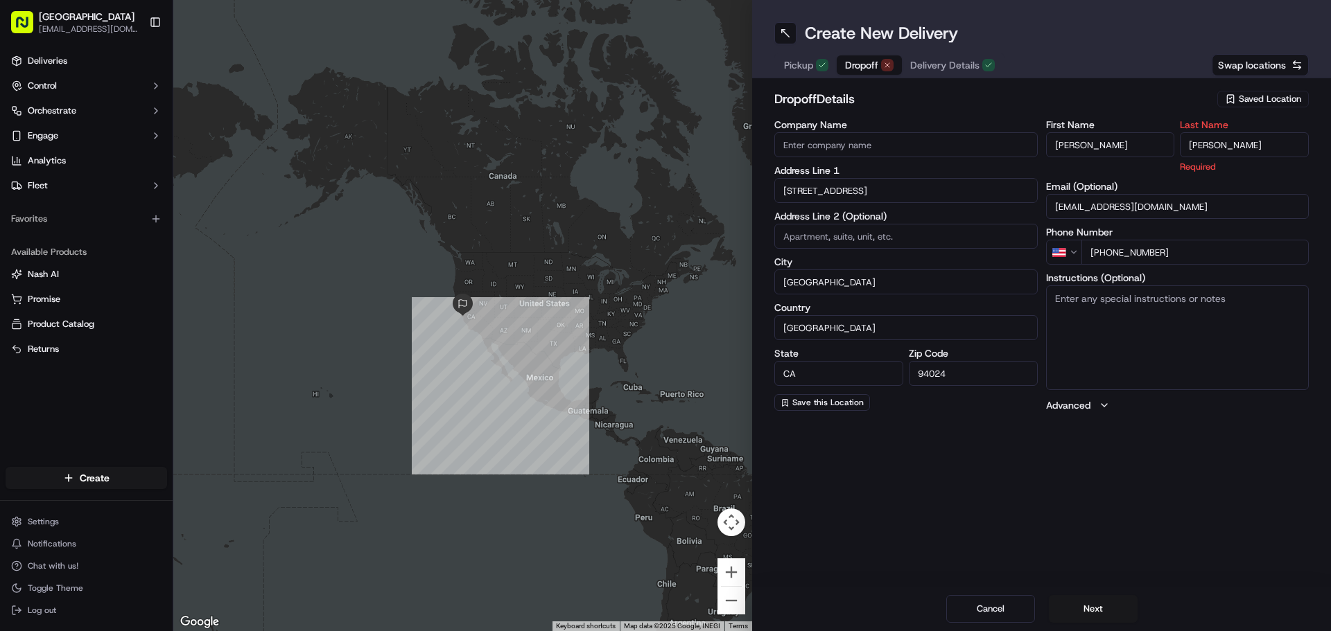
type input "[PERSON_NAME]"
click at [663, 151] on input "[PERSON_NAME]" at bounding box center [1110, 144] width 129 height 25
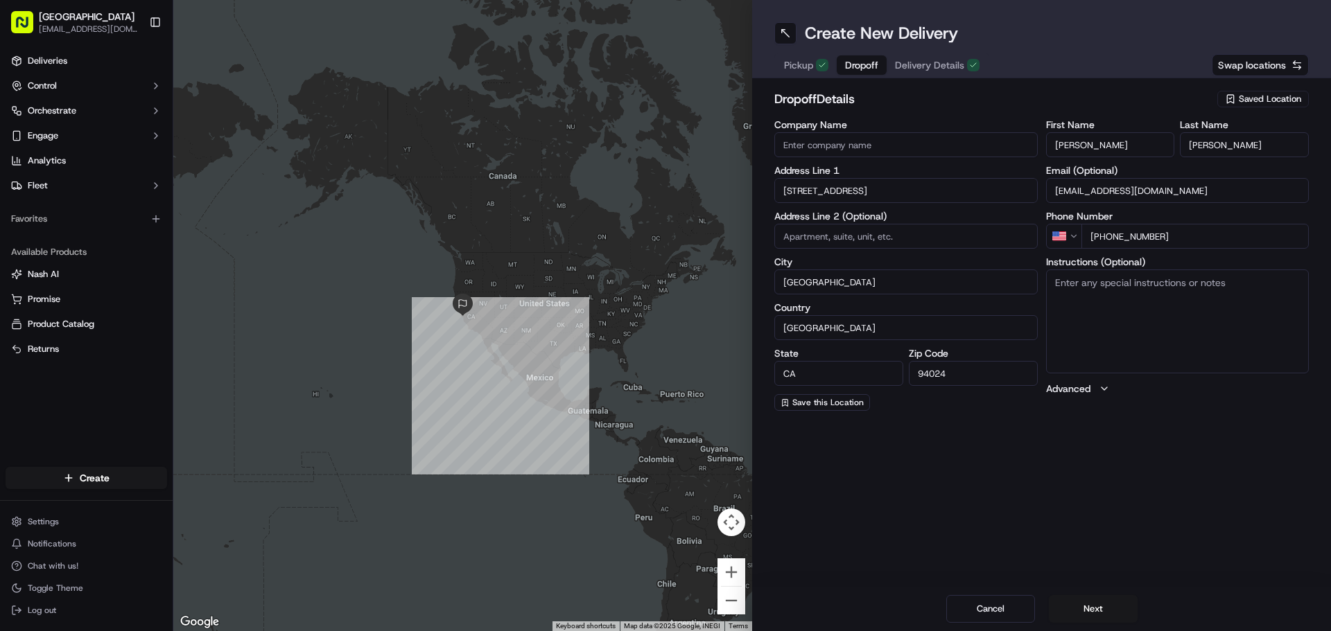
type input "[PERSON_NAME]"
click at [663, 112] on div "dropoff Details Saved Location" at bounding box center [1041, 101] width 534 height 25
click at [663, 68] on span "Delivery Details" at bounding box center [929, 65] width 69 height 14
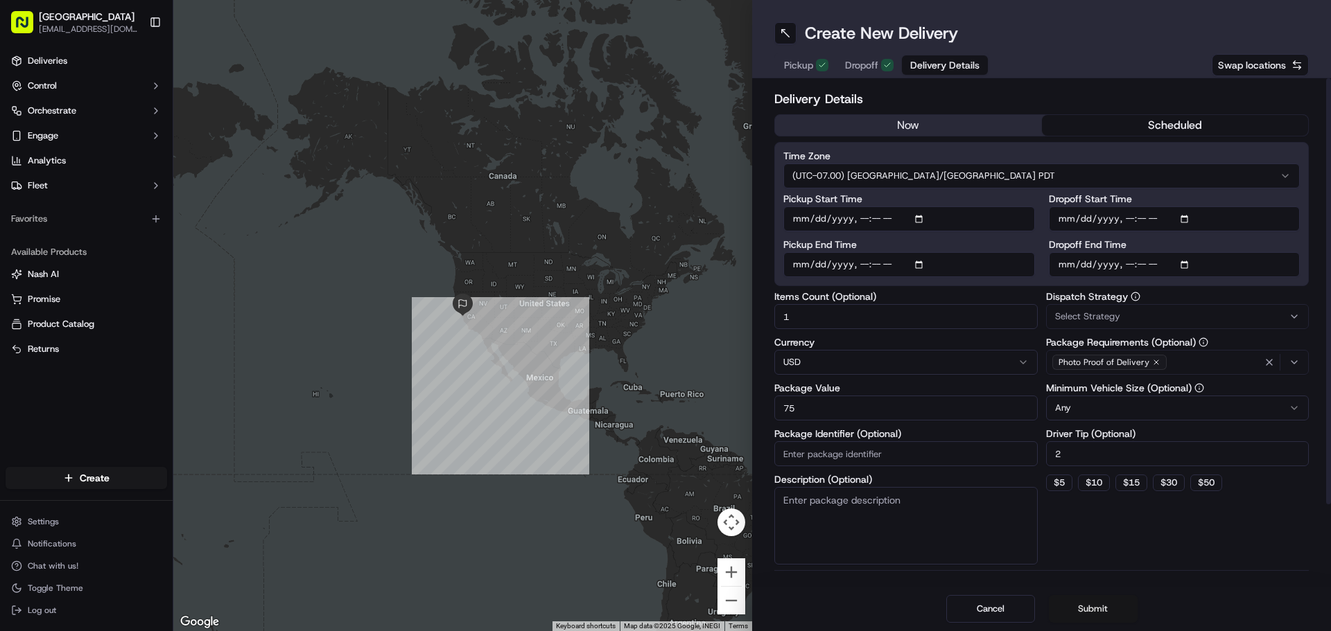
click at [663, 606] on button "Submit" at bounding box center [1093, 609] width 89 height 28
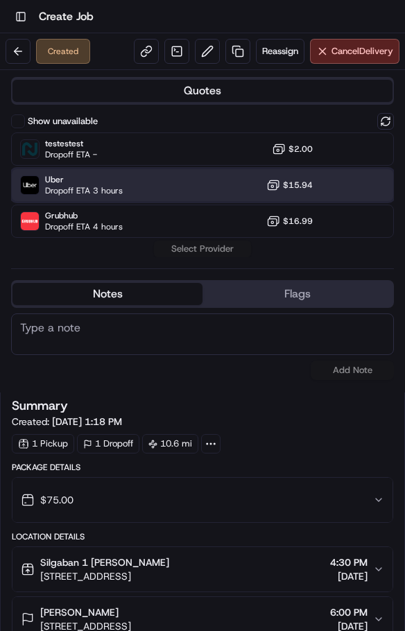
click at [63, 186] on span "Dropoff ETA 3 hours" at bounding box center [84, 190] width 78 height 11
click at [210, 250] on button "Assign Provider" at bounding box center [202, 249] width 98 height 17
